Goal: Information Seeking & Learning: Find specific fact

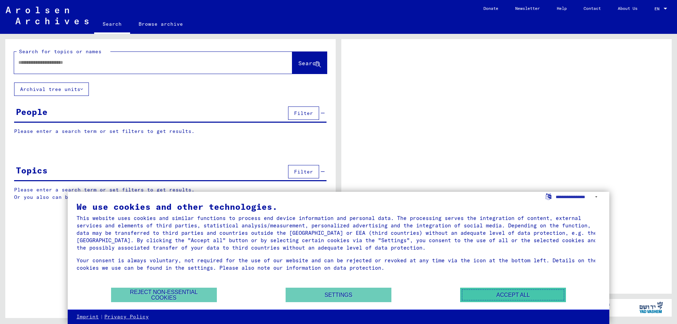
click at [481, 297] on button "Accept all" at bounding box center [513, 295] width 106 height 14
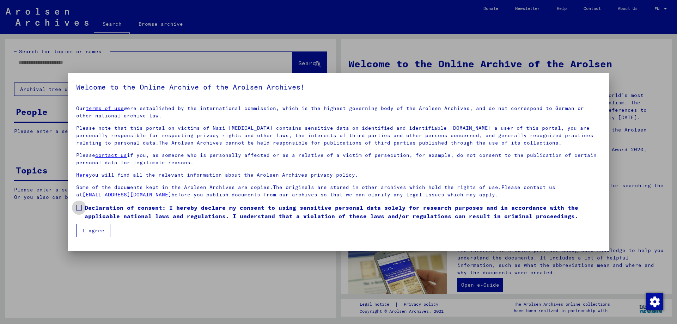
click at [79, 207] on span at bounding box center [79, 208] width 6 height 6
click at [84, 227] on button "I agree" at bounding box center [93, 230] width 34 height 13
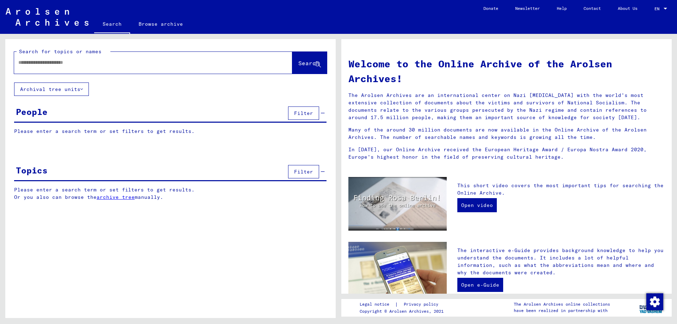
click at [19, 58] on div at bounding box center [142, 63] width 257 height 16
click at [24, 61] on input "text" at bounding box center [144, 62] width 253 height 7
type input "**********"
click at [311, 64] on span "Search" at bounding box center [308, 63] width 21 height 7
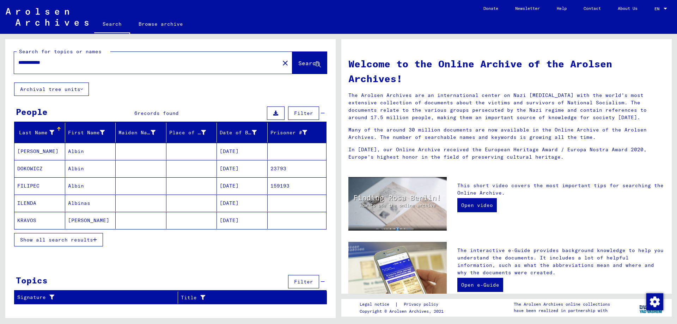
click at [96, 239] on icon "button" at bounding box center [95, 239] width 4 height 5
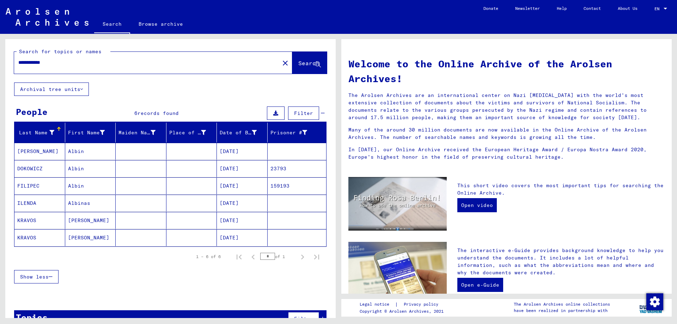
scroll to position [18, 0]
